Goal: Transaction & Acquisition: Subscribe to service/newsletter

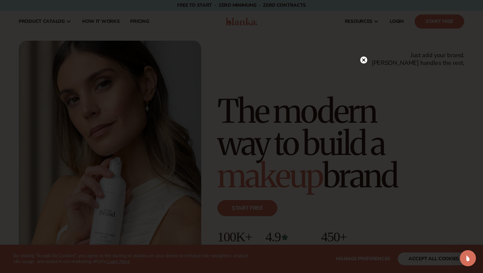
click at [365, 60] on circle at bounding box center [363, 59] width 7 height 7
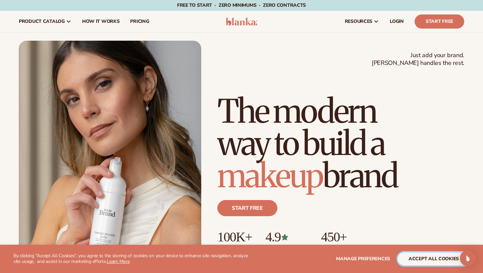
click at [435, 259] on button "accept all cookies" at bounding box center [434, 258] width 72 height 13
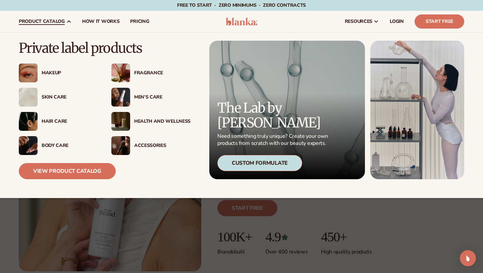
click at [50, 120] on div "Hair Care" at bounding box center [70, 121] width 56 height 6
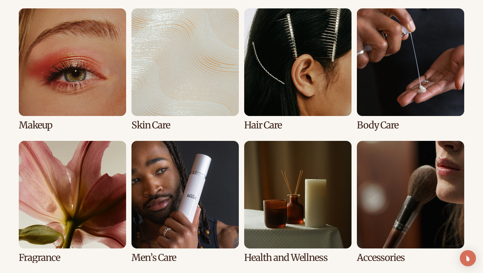
scroll to position [502, 0]
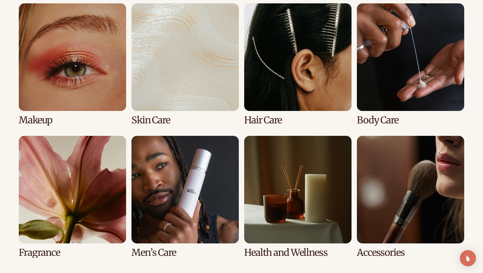
click at [269, 82] on link "3 / 8" at bounding box center [297, 64] width 107 height 122
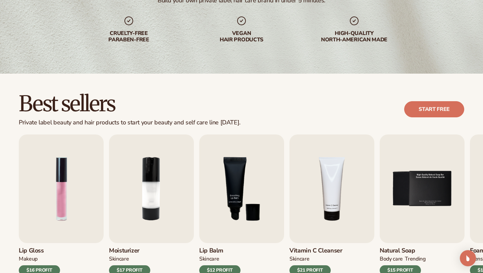
scroll to position [111, 0]
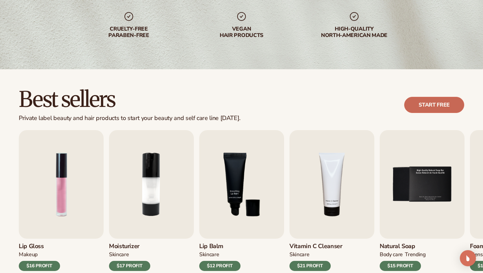
click at [420, 105] on link "Start free" at bounding box center [434, 105] width 60 height 16
